Goal: Task Accomplishment & Management: Use online tool/utility

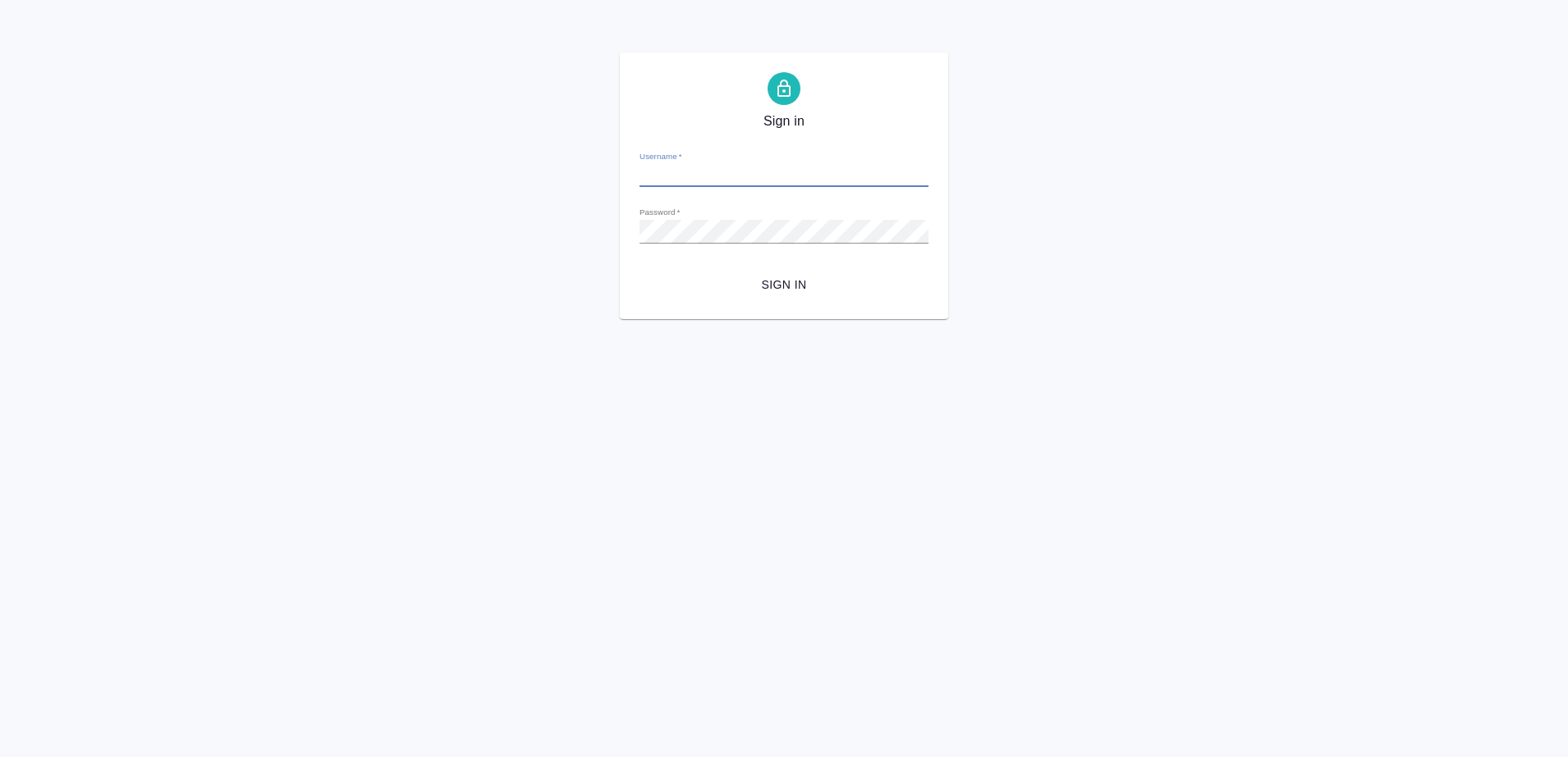
type input "[PERSON_NAME][EMAIL_ADDRESS][DOMAIN_NAME]"
click at [794, 275] on span "Sign in" at bounding box center [784, 285] width 263 height 20
click at [360, 221] on div "Sign in Username   * [PERSON_NAME][EMAIL_ADDRESS][DOMAIN_NAME] Password   * url…" at bounding box center [784, 185] width 1568 height 266
click at [531, 282] on div "Sign in Username   * a.petrov@awatera.com Password   * urlPath   * /Work/68d3a0…" at bounding box center [784, 185] width 1568 height 266
click at [802, 281] on span "Sign in" at bounding box center [784, 285] width 263 height 20
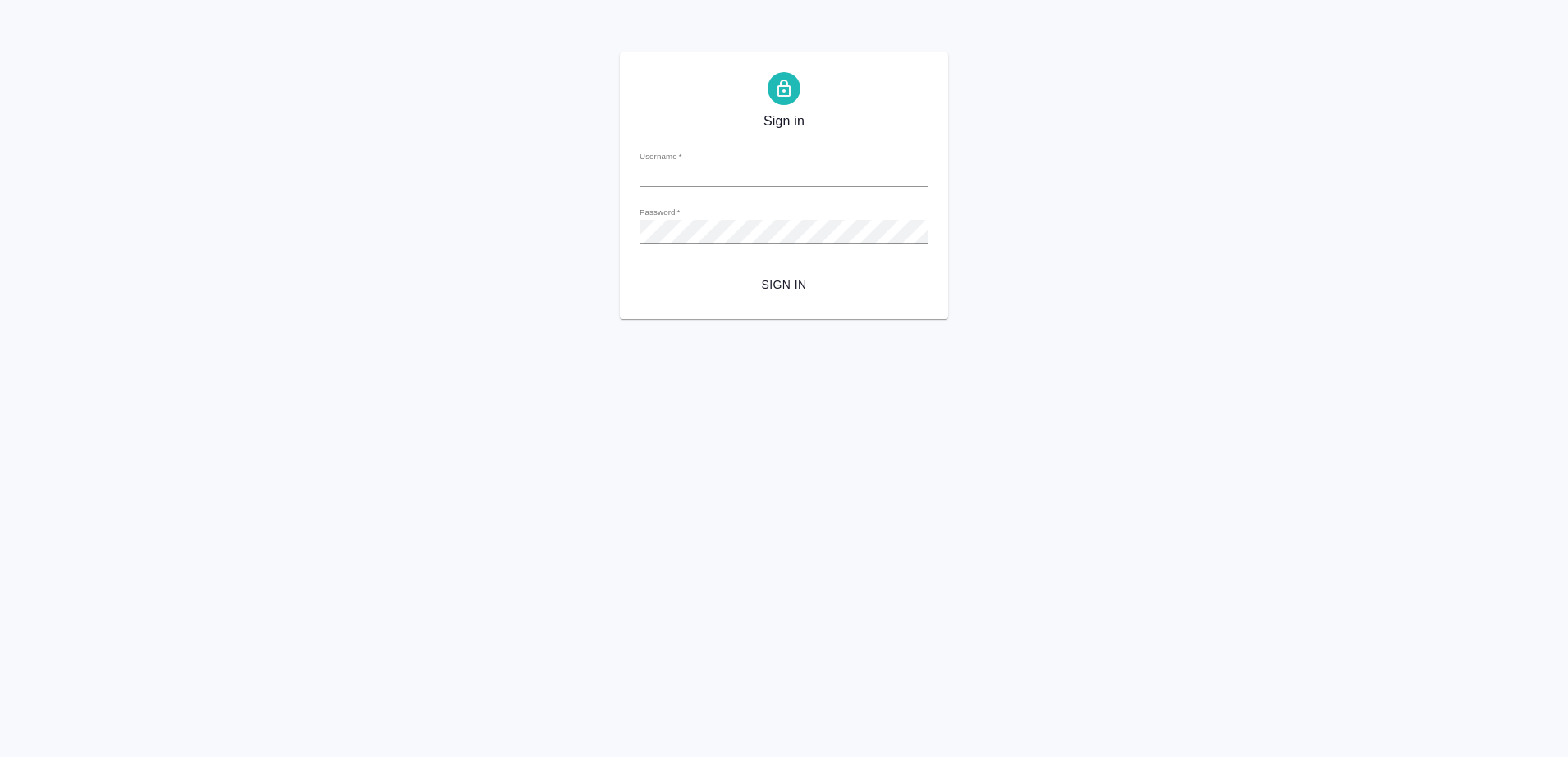
type input "[PERSON_NAME][EMAIL_ADDRESS][DOMAIN_NAME]"
click at [601, 208] on div "Sign in Username   * [PERSON_NAME][EMAIL_ADDRESS][DOMAIN_NAME] Password   * url…" at bounding box center [784, 185] width 1568 height 266
click at [747, 289] on span "Sign in" at bounding box center [784, 285] width 263 height 20
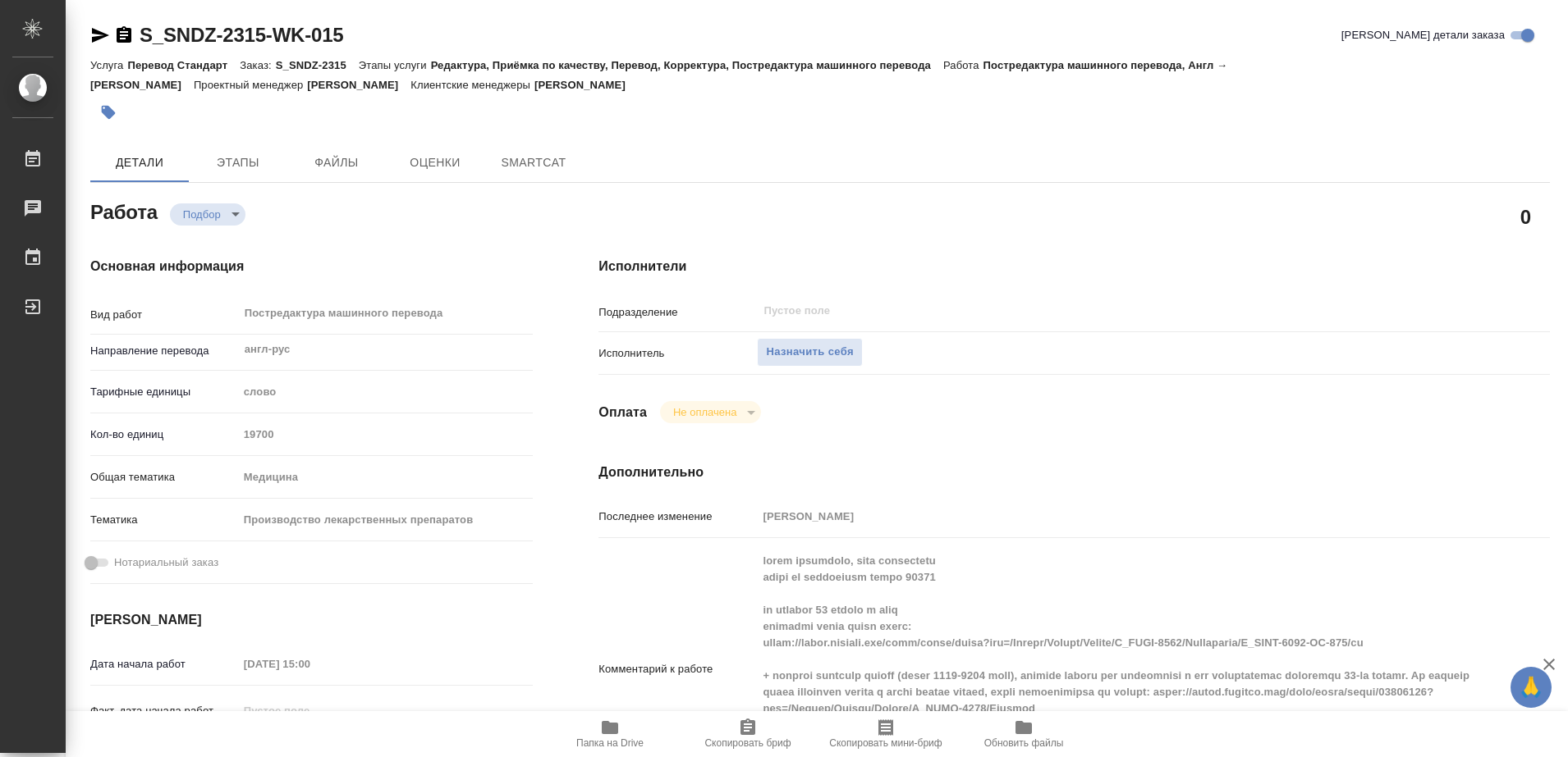
type textarea "x"
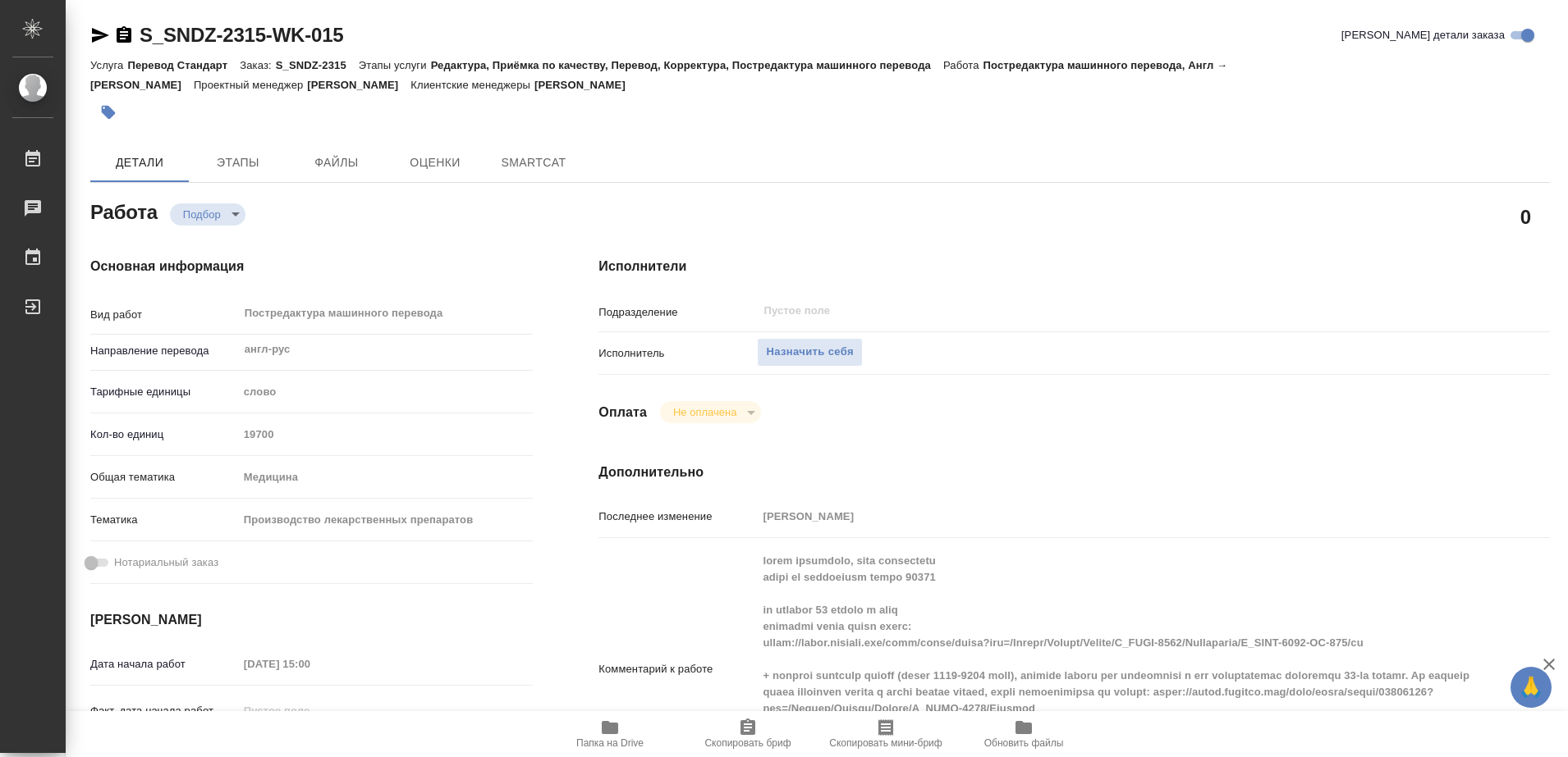
type textarea "x"
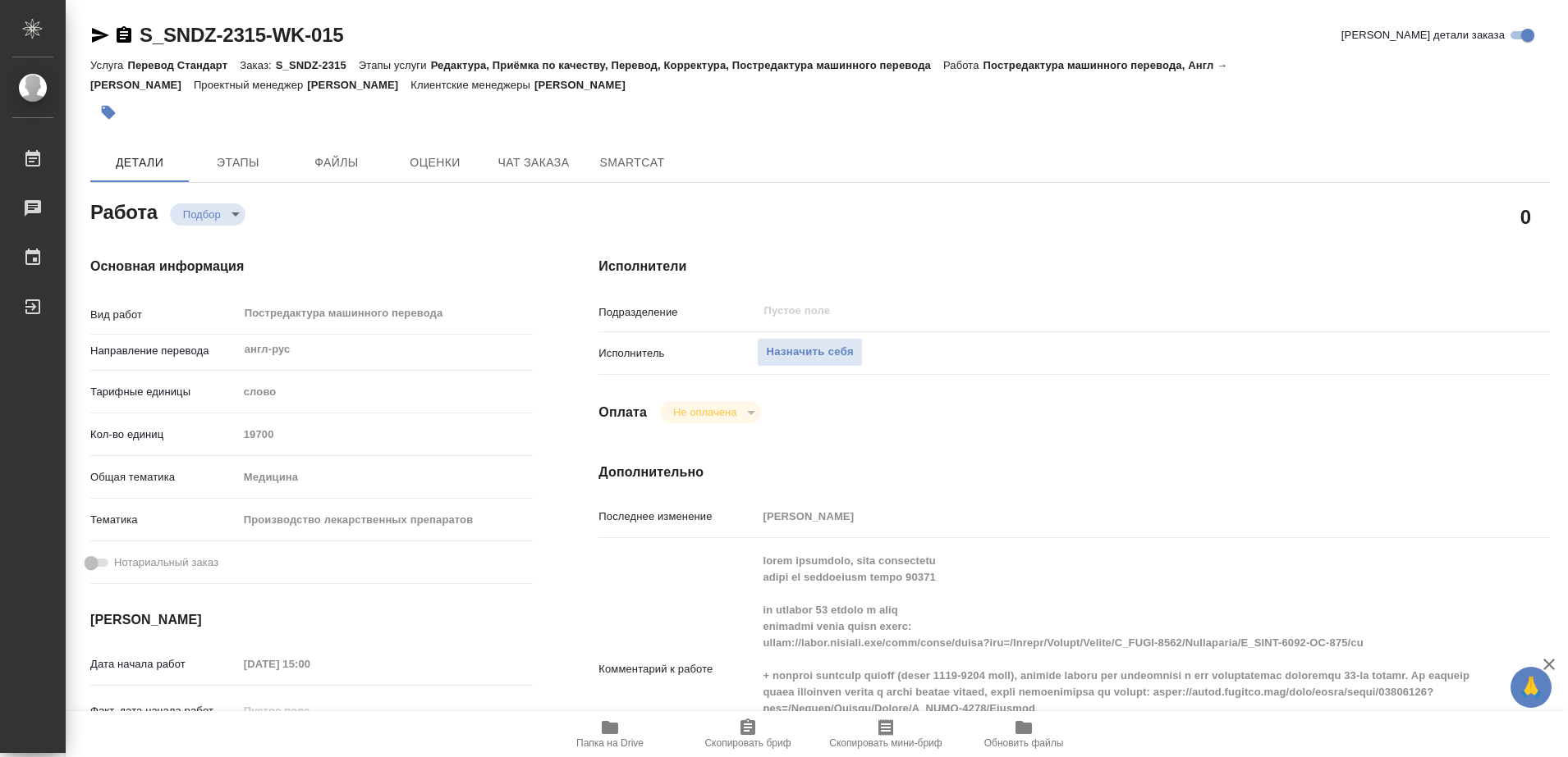
type textarea "x"
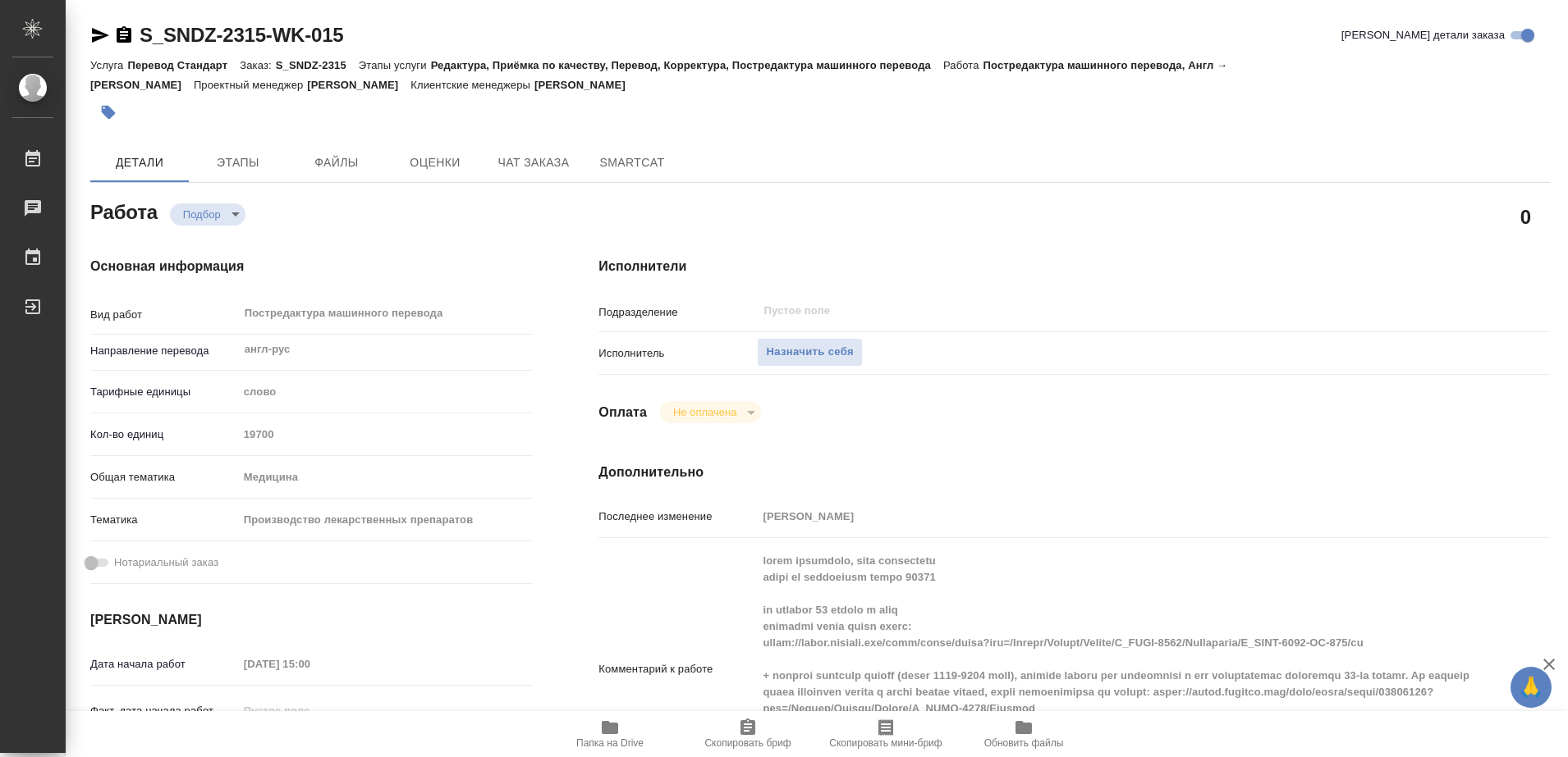
type textarea "x"
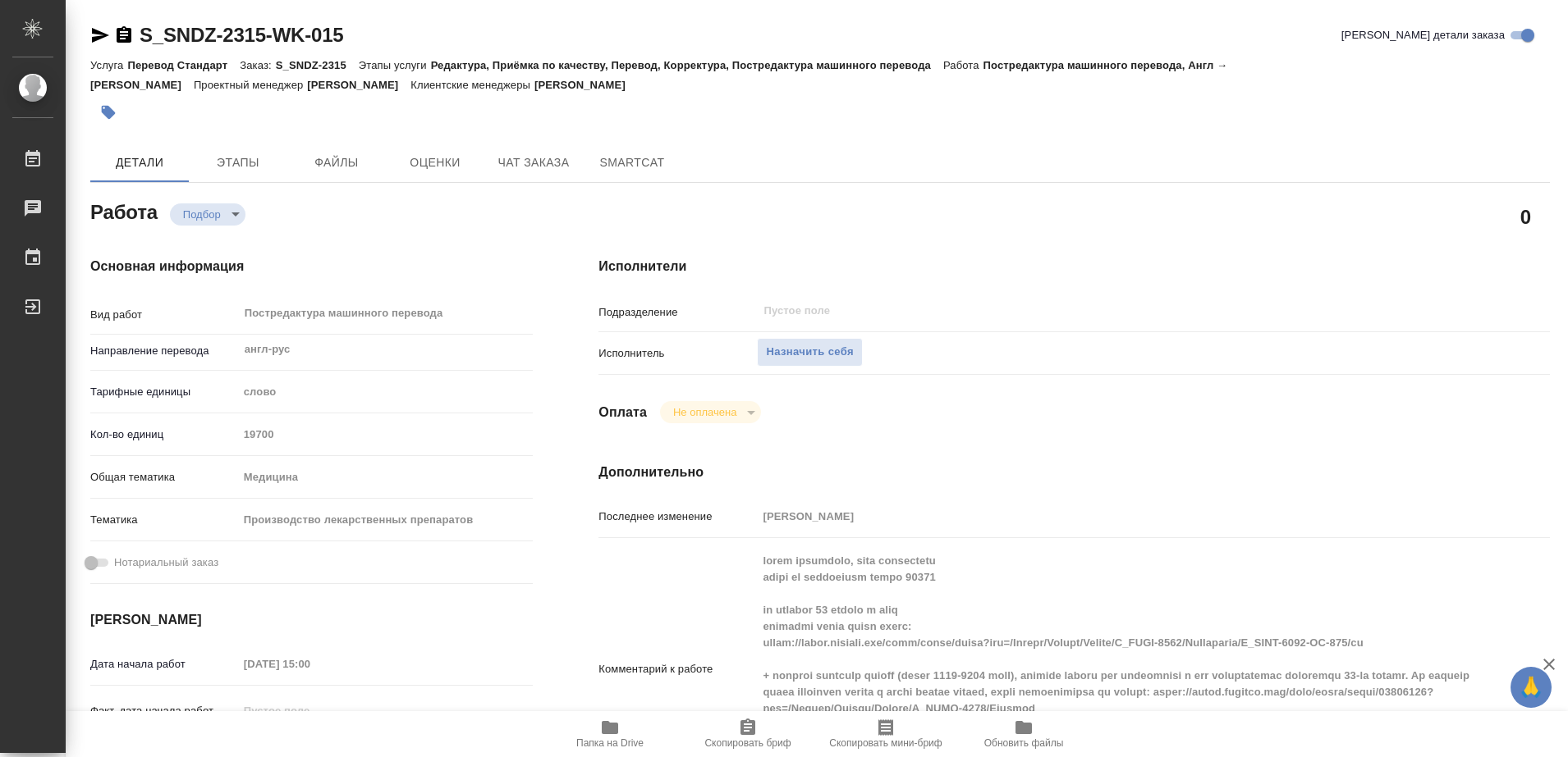
type textarea "x"
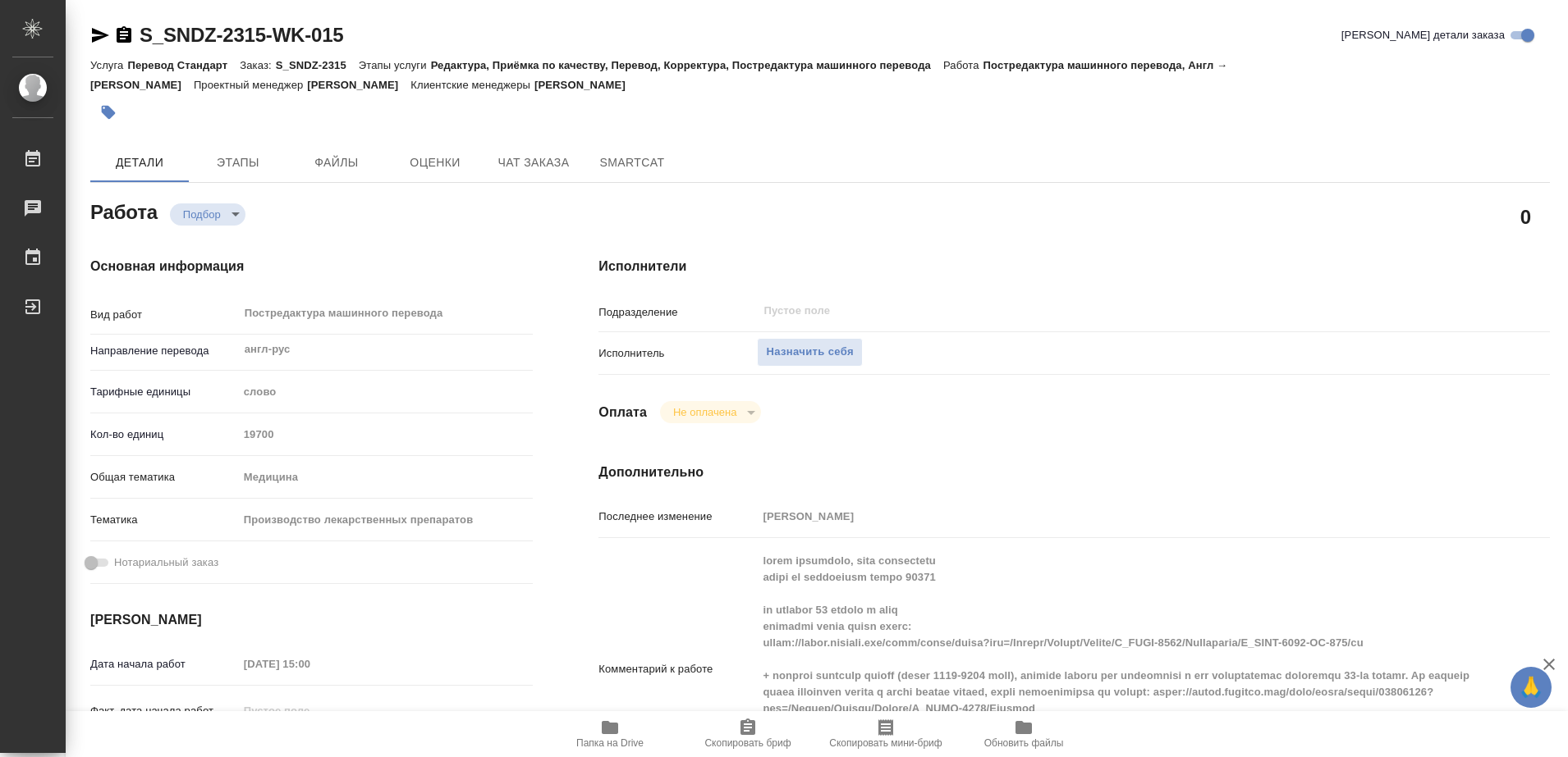
type textarea "x"
